Goal: Transaction & Acquisition: Purchase product/service

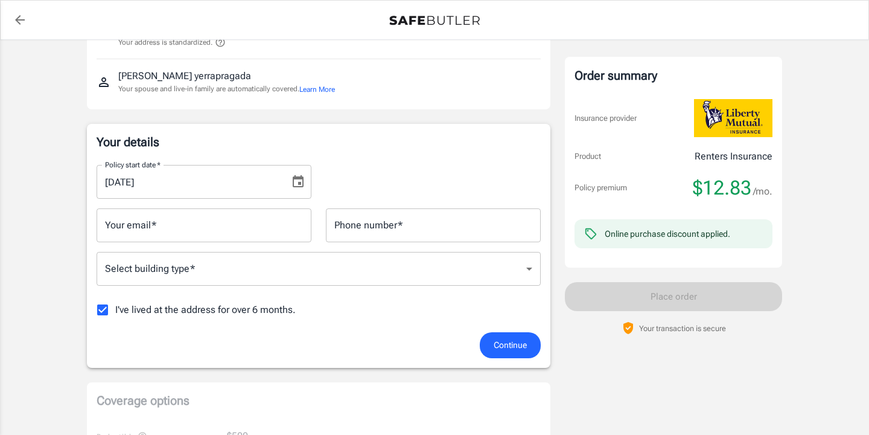
scroll to position [113, 0]
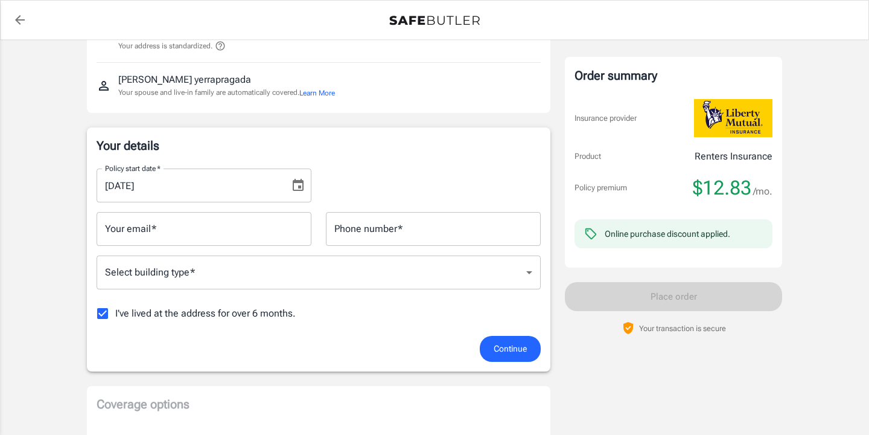
click at [302, 186] on icon "Choose date, selected date is Sep 14, 2025" at bounding box center [298, 185] width 14 height 14
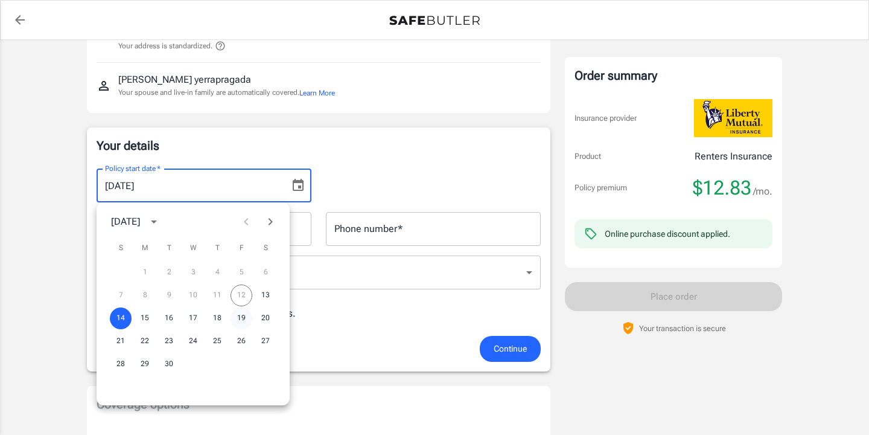
click at [241, 313] on button "19" at bounding box center [242, 318] width 22 height 22
type input "[DATE]"
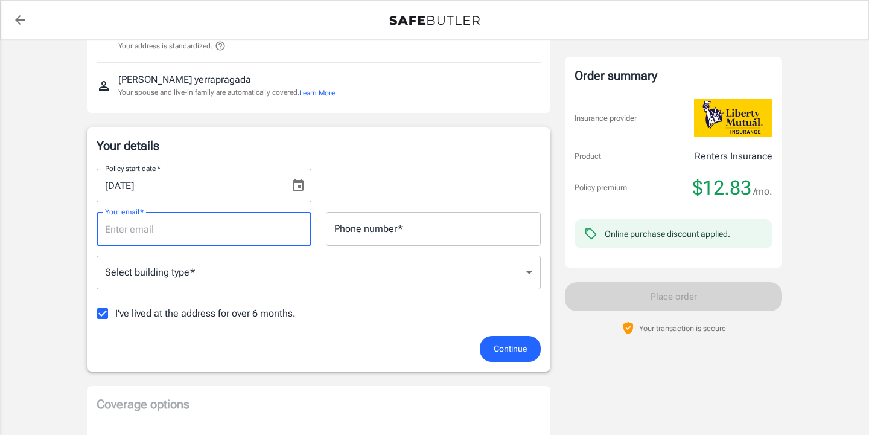
click at [272, 225] on input "Your email   *" at bounding box center [204, 229] width 215 height 34
type input "[EMAIL_ADDRESS][DOMAIN_NAME]"
type input "3186582884"
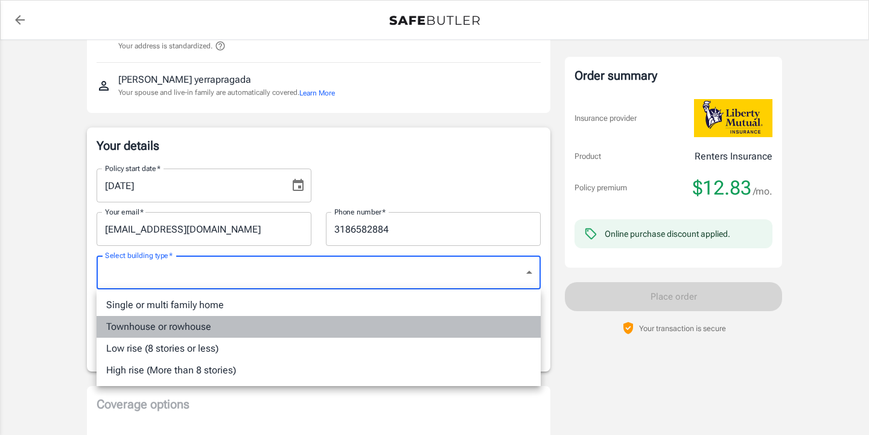
click at [270, 323] on li "Townhouse or rowhouse" at bounding box center [319, 327] width 444 height 22
type input "townhouse"
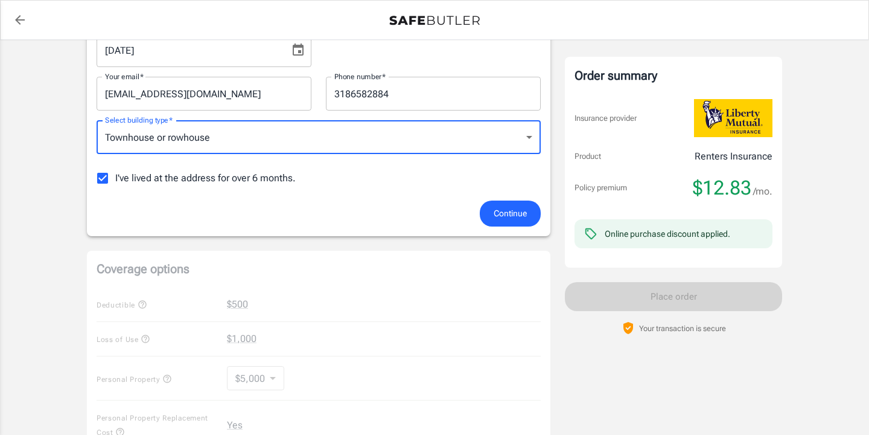
scroll to position [250, 0]
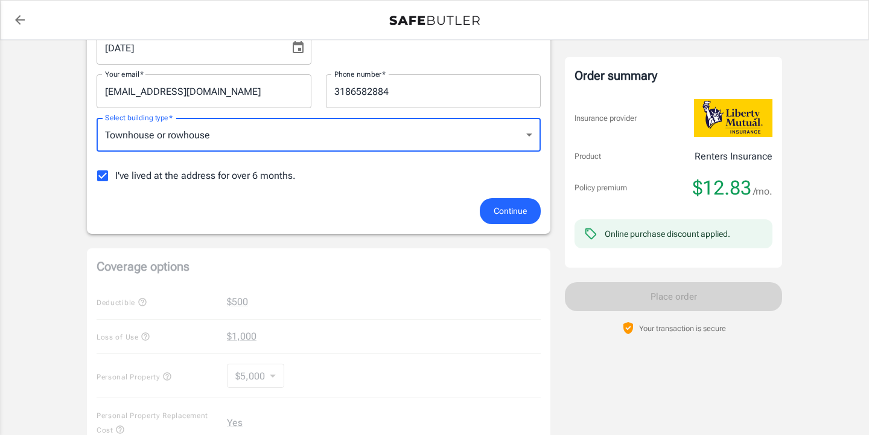
click at [230, 171] on span "I've lived at the address for over 6 months." at bounding box center [205, 175] width 180 height 14
click at [115, 171] on input "I've lived at the address for over 6 months." at bounding box center [102, 175] width 25 height 25
checkbox input "false"
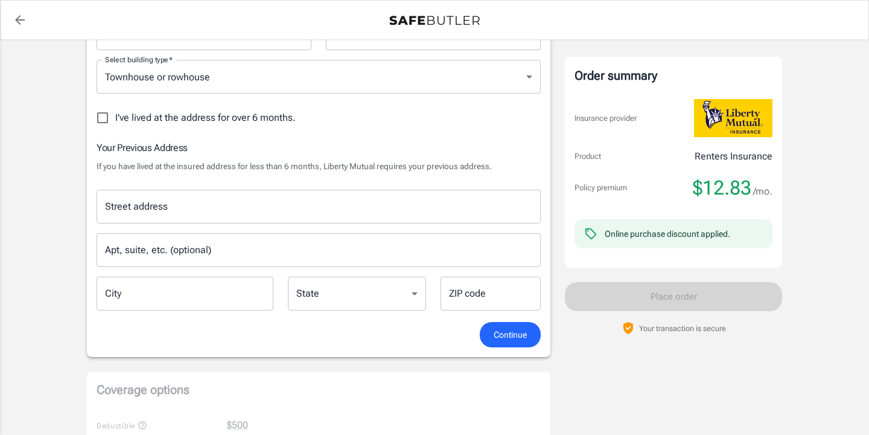
scroll to position [309, 0]
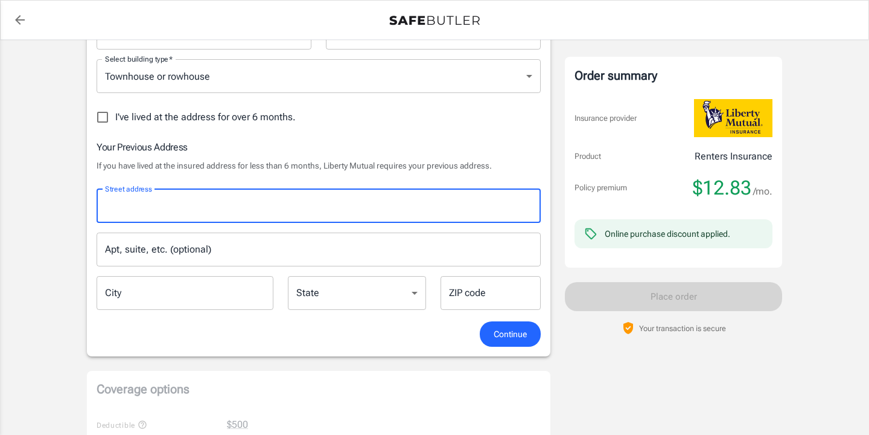
click at [316, 206] on input "Street address" at bounding box center [318, 205] width 433 height 23
type input "[STREET_ADDRESS]"
type input "townhouse"
click at [283, 246] on input "Apt, suite, etc. (optional)" at bounding box center [319, 249] width 444 height 34
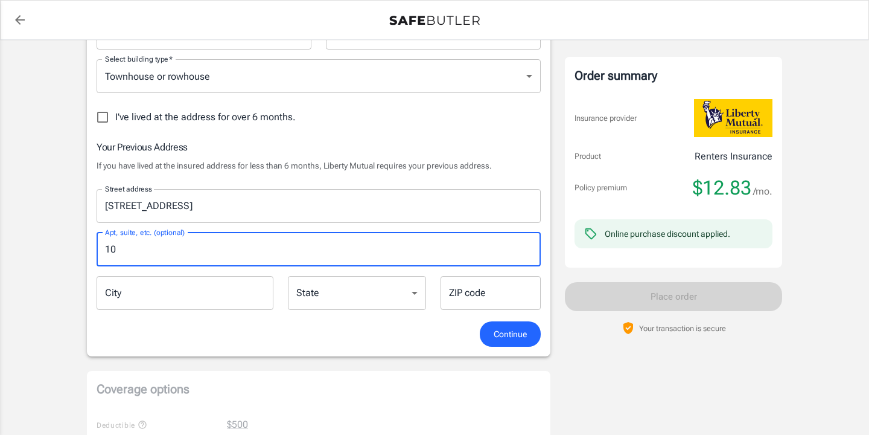
type input "10"
click at [143, 299] on input "City" at bounding box center [185, 293] width 177 height 34
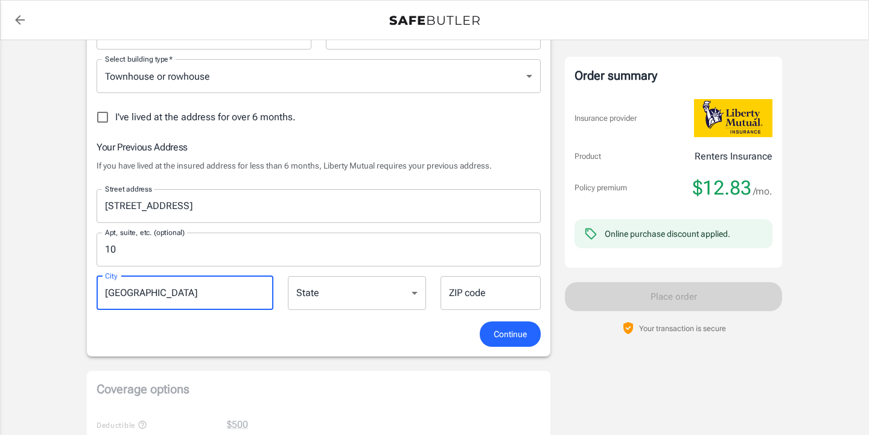
type input "[GEOGRAPHIC_DATA]"
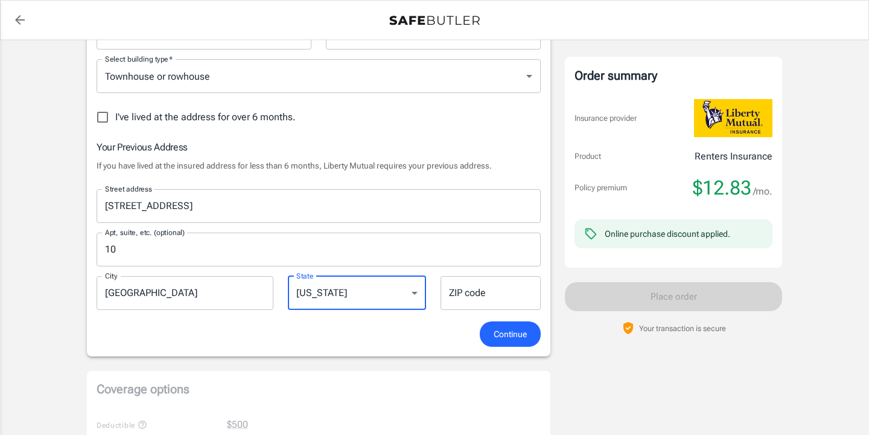
click at [326, 287] on select "[US_STATE] [US_STATE] [US_STATE] [US_STATE] [US_STATE] [US_STATE] [US_STATE] [U…" at bounding box center [357, 293] width 138 height 34
select select "[GEOGRAPHIC_DATA]"
click at [494, 293] on input "ZIP code" at bounding box center [491, 293] width 100 height 34
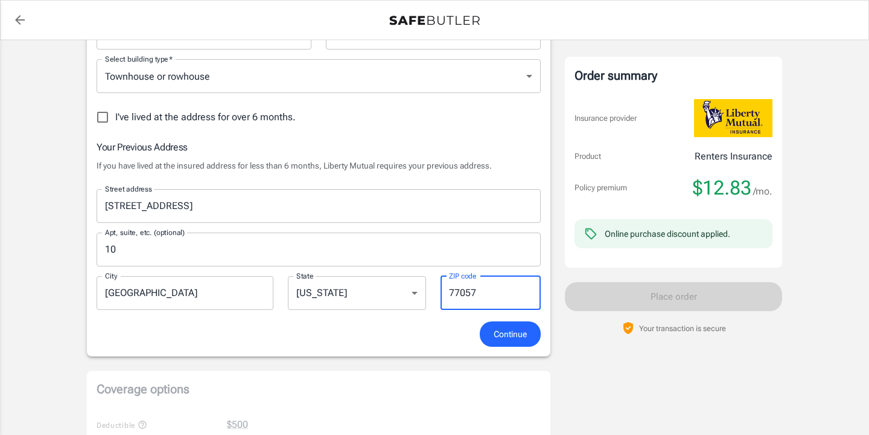
type input "77057"
click at [477, 167] on p "If you have lived at the insured address for less than 6 months, Liberty Mutual…" at bounding box center [319, 165] width 444 height 12
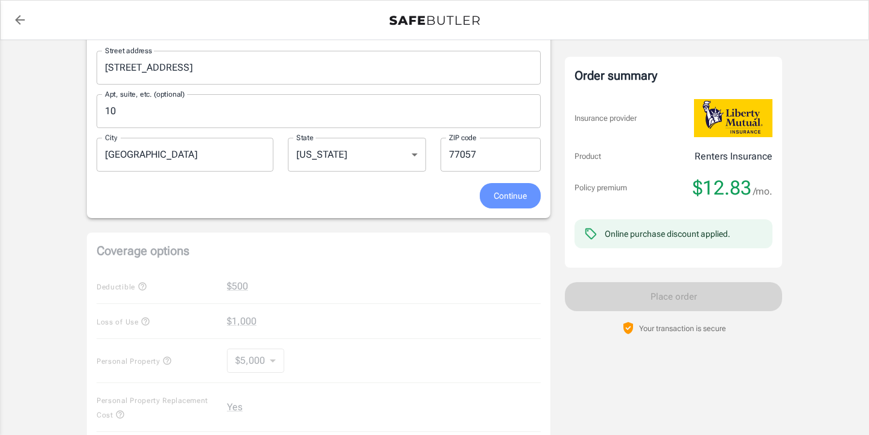
click at [517, 205] on button "Continue" at bounding box center [510, 196] width 61 height 26
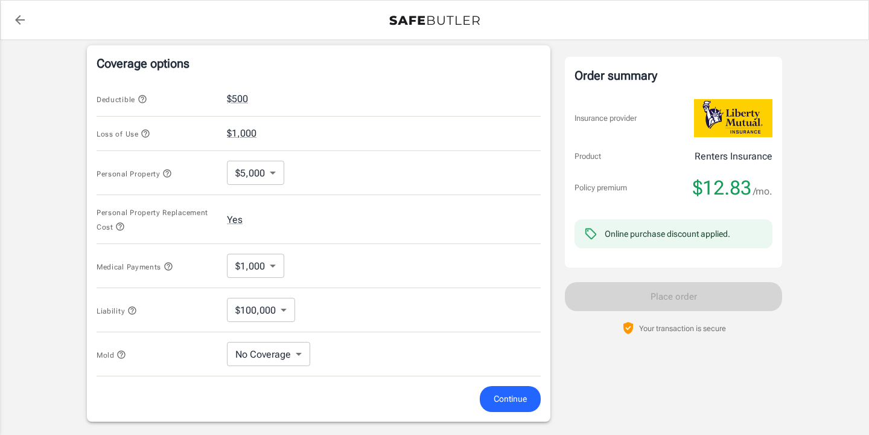
scroll to position [515, 0]
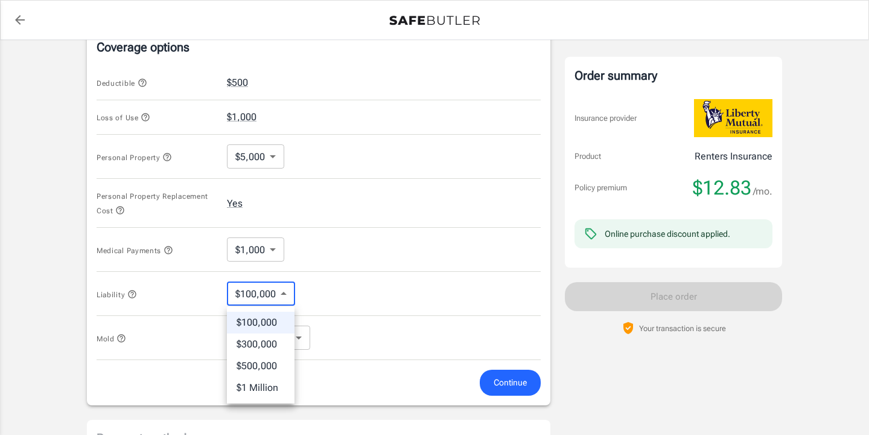
click at [277, 287] on body "Policy premium $ 12.83 /mo Liberty Mutual Renters Insurance [STREET_ADDRESS] Yo…" at bounding box center [434, 100] width 869 height 1231
click at [270, 334] on li "$300,000" at bounding box center [261, 344] width 68 height 22
type input "300000"
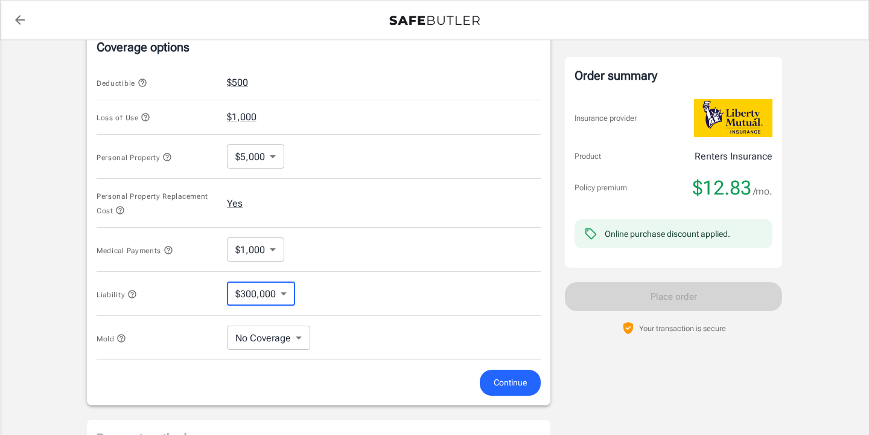
click at [331, 161] on div "Personal Property $5,000 5000 ​" at bounding box center [319, 157] width 444 height 44
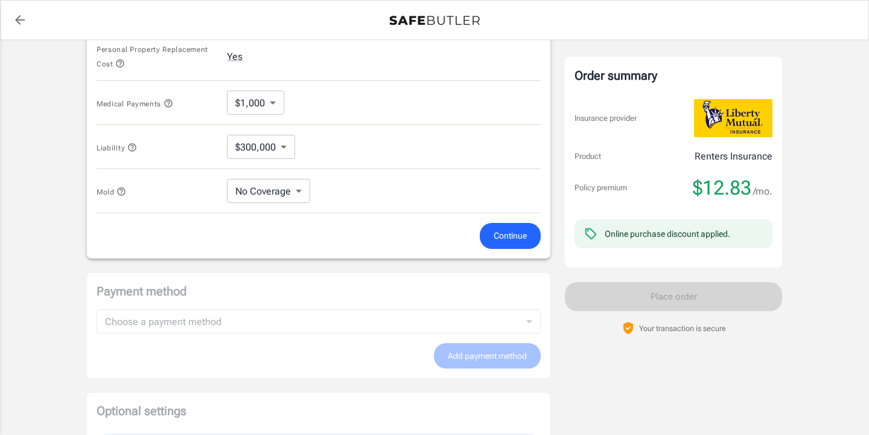
scroll to position [671, 0]
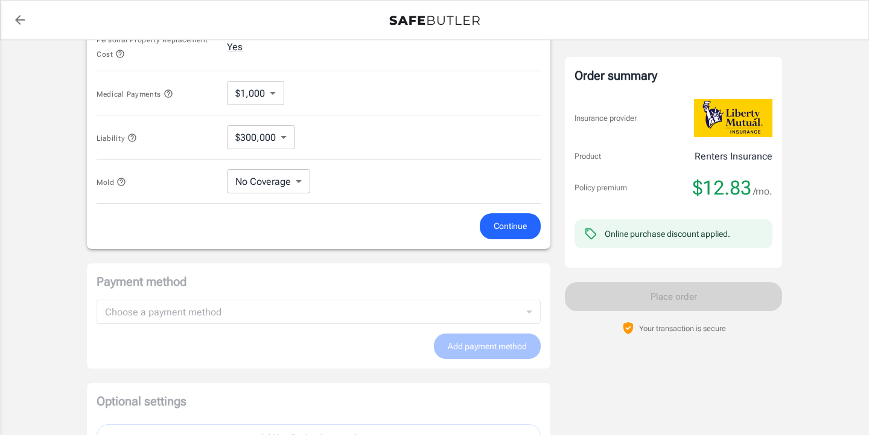
click at [489, 224] on button "Continue" at bounding box center [510, 226] width 61 height 26
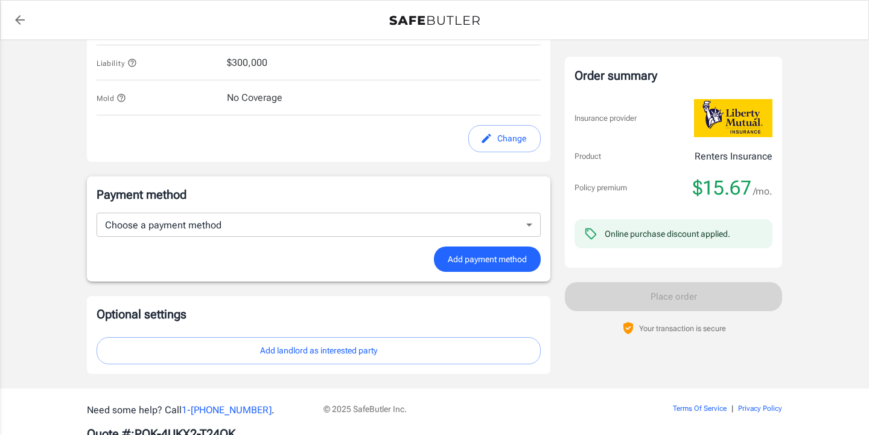
scroll to position [762, 0]
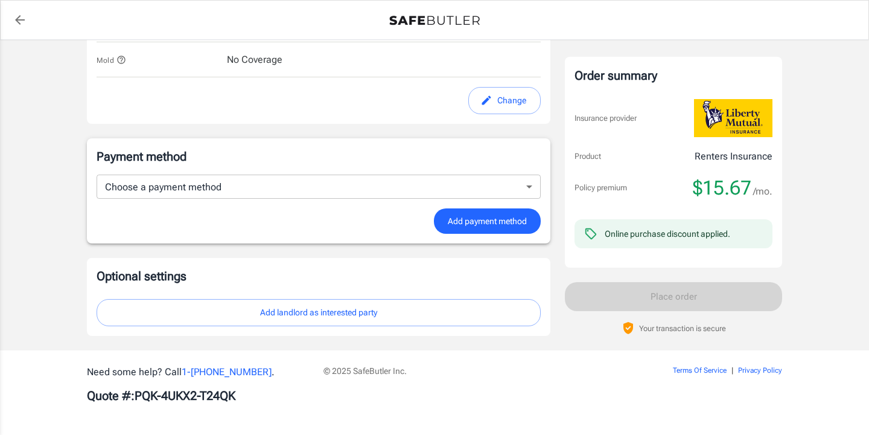
click at [411, 308] on button "Add landlord as interested party" at bounding box center [319, 312] width 444 height 27
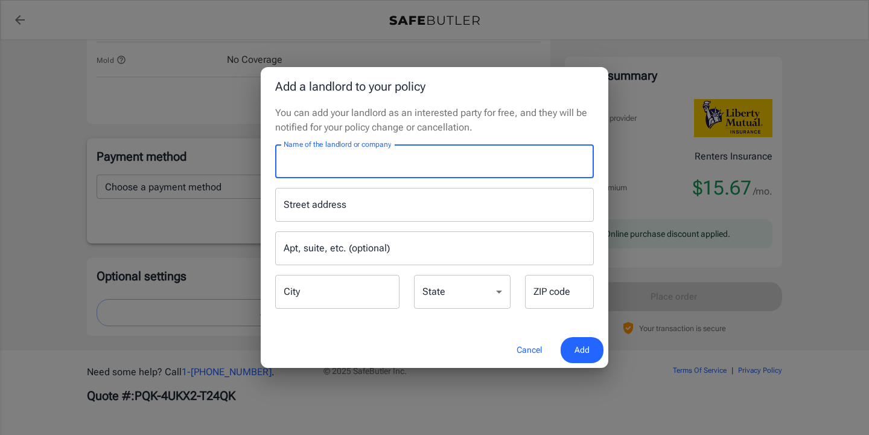
click at [419, 162] on input "Name of the landlord or company" at bounding box center [434, 161] width 319 height 34
type input "[PERSON_NAME] Insurance Agency"
click at [444, 214] on input "Street address" at bounding box center [435, 204] width 308 height 23
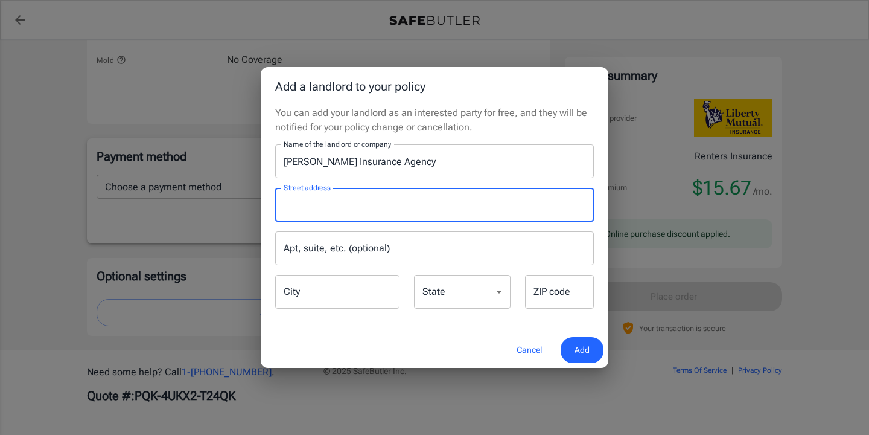
click at [515, 162] on input "[PERSON_NAME] Insurance Agency" at bounding box center [434, 161] width 319 height 34
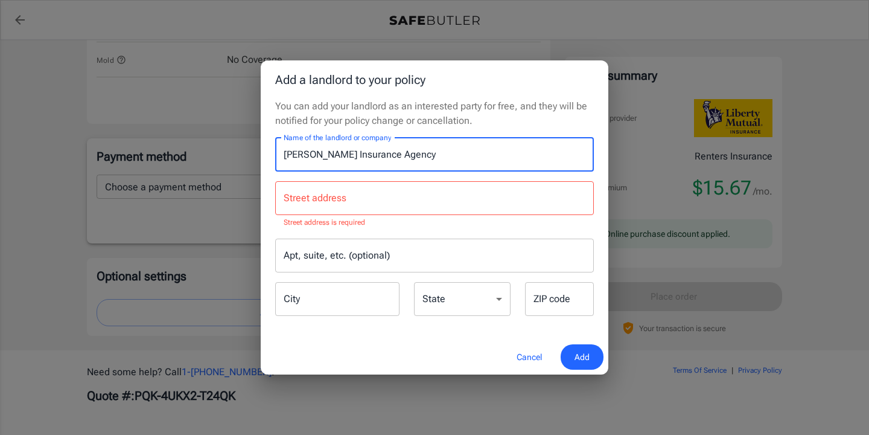
click at [525, 353] on button "Cancel" at bounding box center [529, 357] width 53 height 26
